Goal: Find specific page/section: Find specific page/section

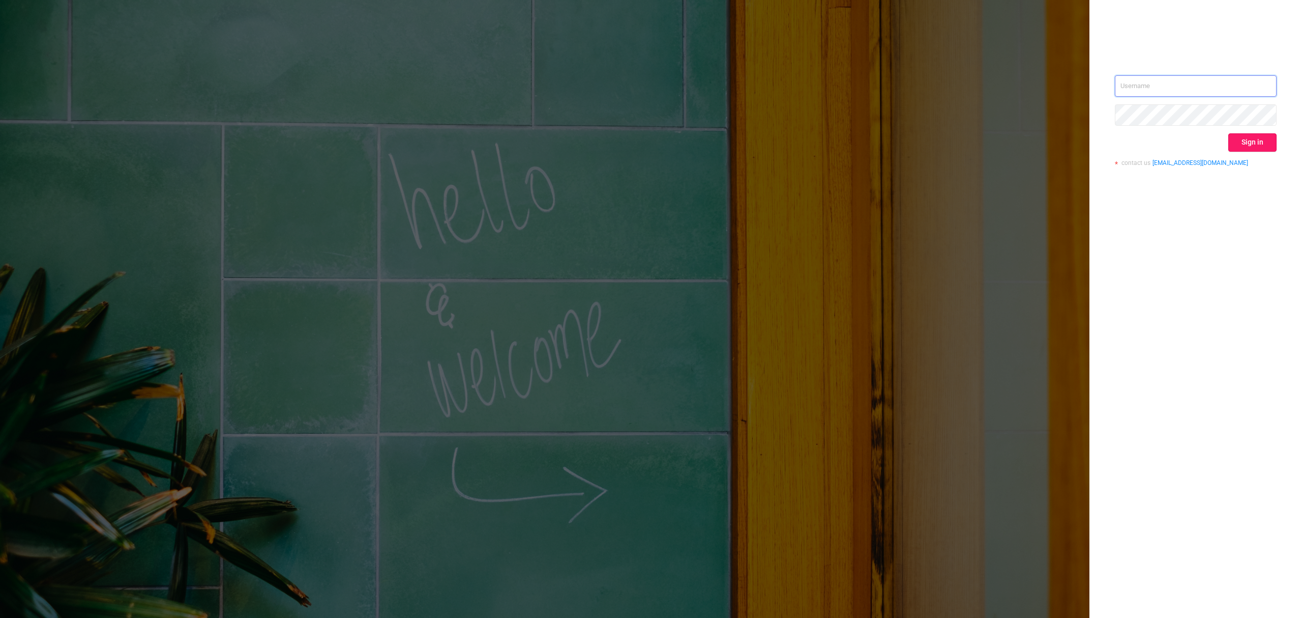
type input "[EMAIL_ADDRESS][DOMAIN_NAME]"
click at [1260, 141] on button "Sign in" at bounding box center [1252, 142] width 48 height 18
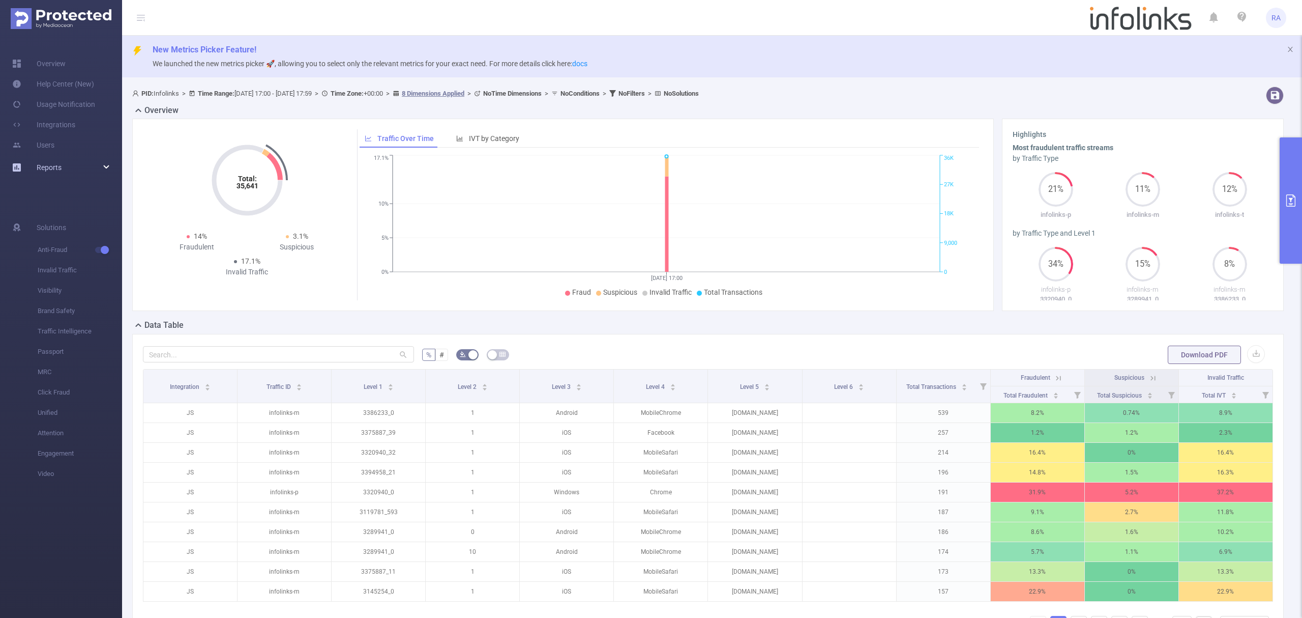
click at [49, 166] on span "Reports" at bounding box center [49, 167] width 25 height 8
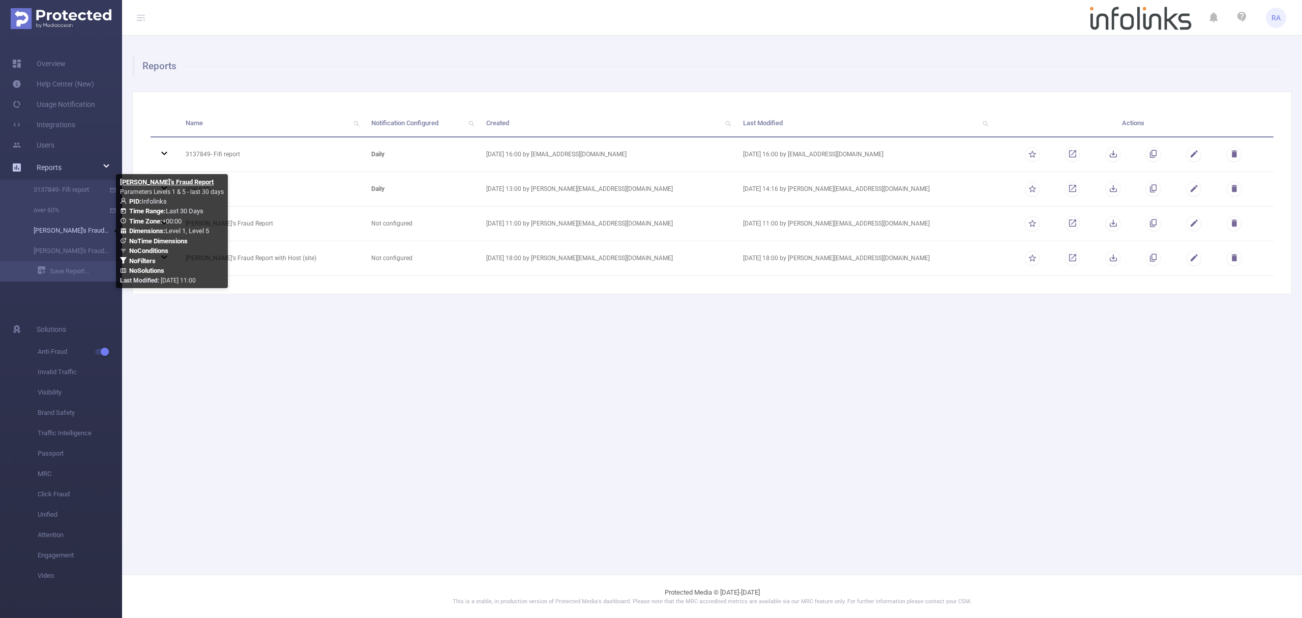
click at [83, 232] on link "[PERSON_NAME]'s Fraud Report" at bounding box center [65, 230] width 90 height 20
